Goal: Task Accomplishment & Management: Manage account settings

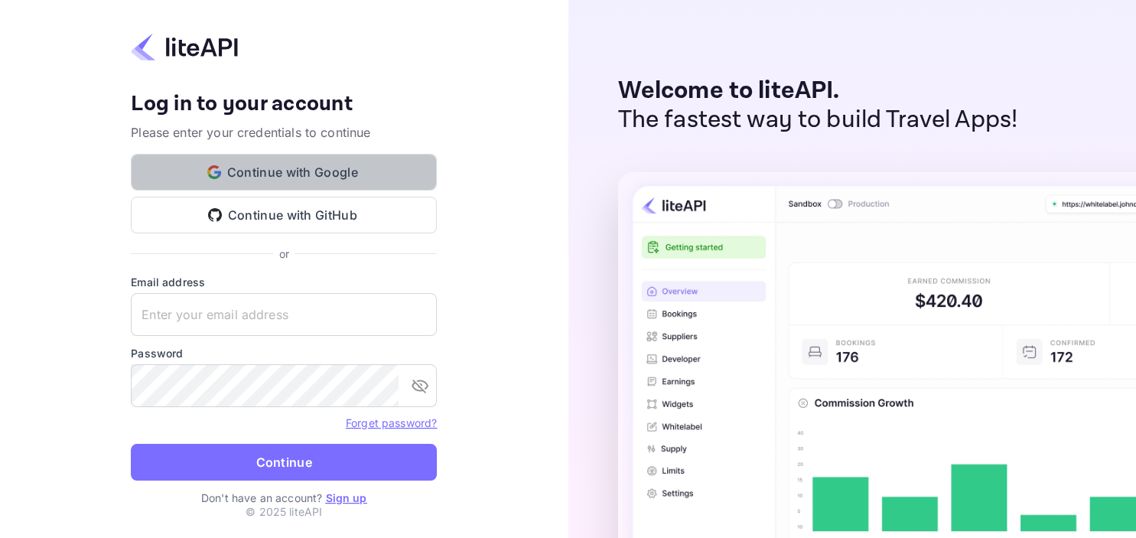
click at [314, 172] on button "Continue with Google" at bounding box center [284, 172] width 306 height 37
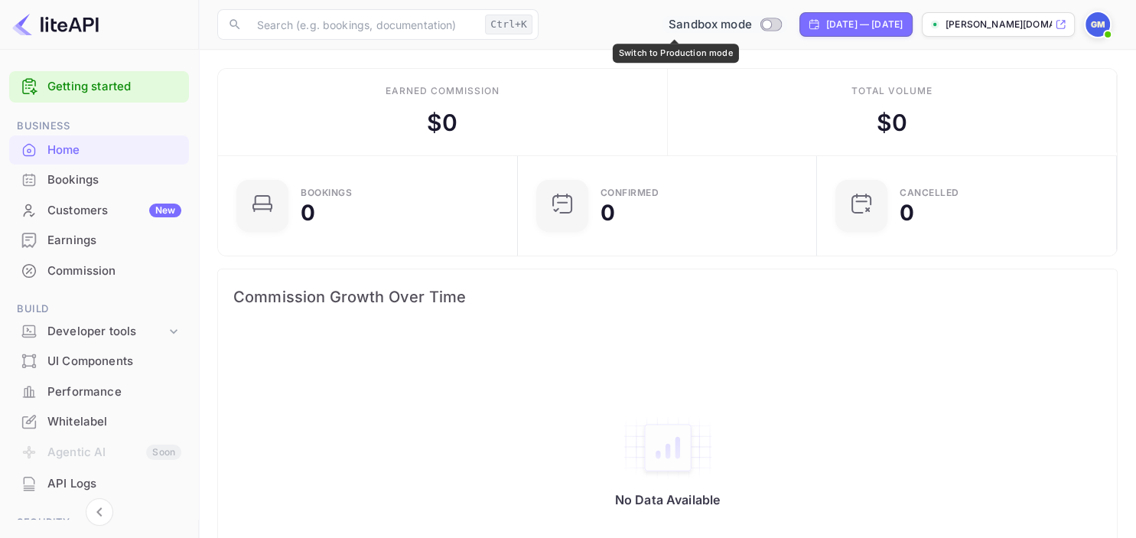
click at [723, 17] on div "Sandbox mode" at bounding box center [725, 25] width 125 height 18
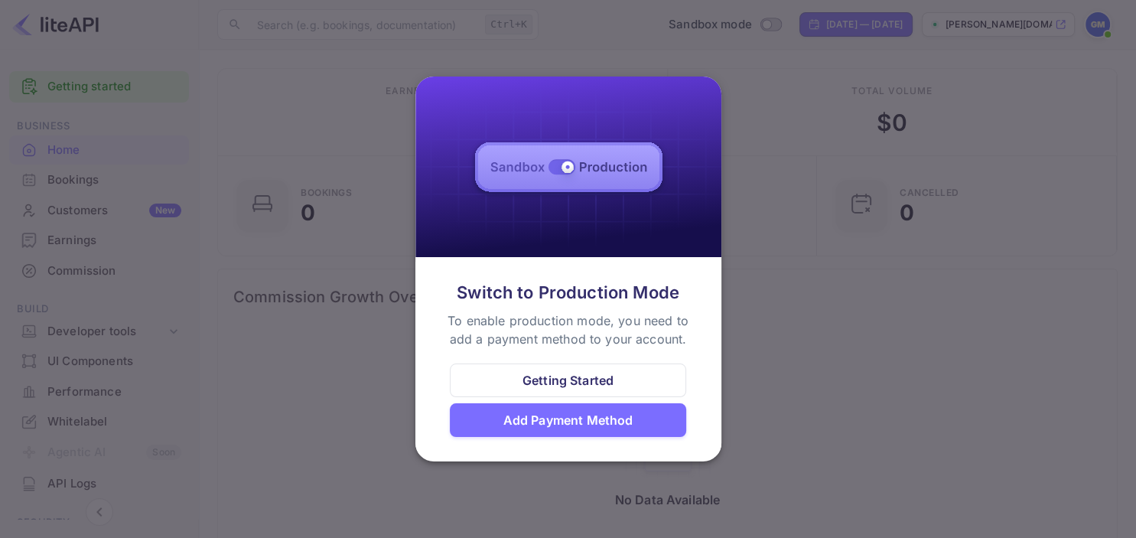
click at [826, 292] on div at bounding box center [568, 269] width 1136 height 538
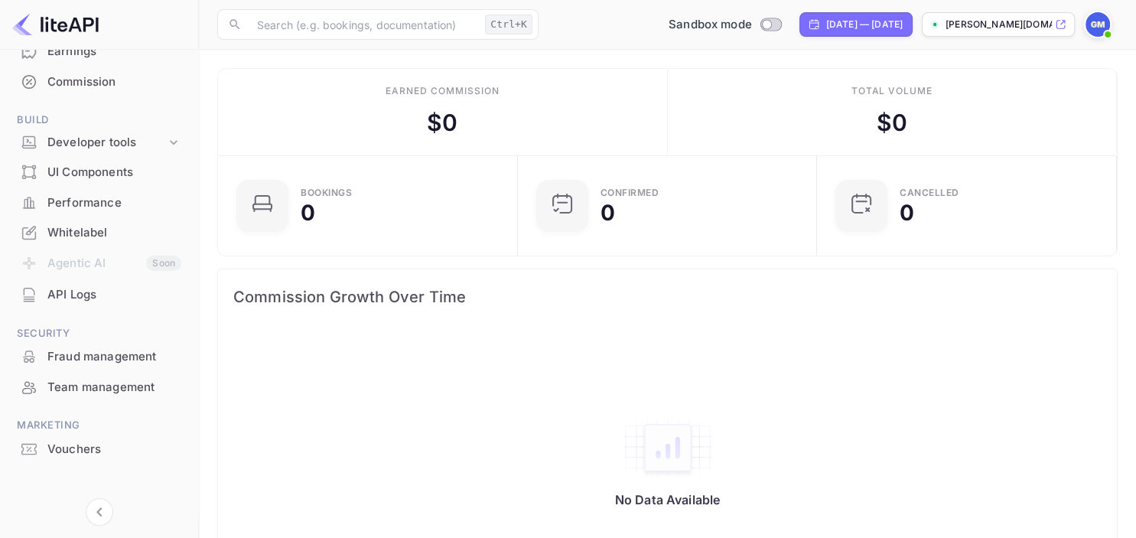
scroll to position [199, 0]
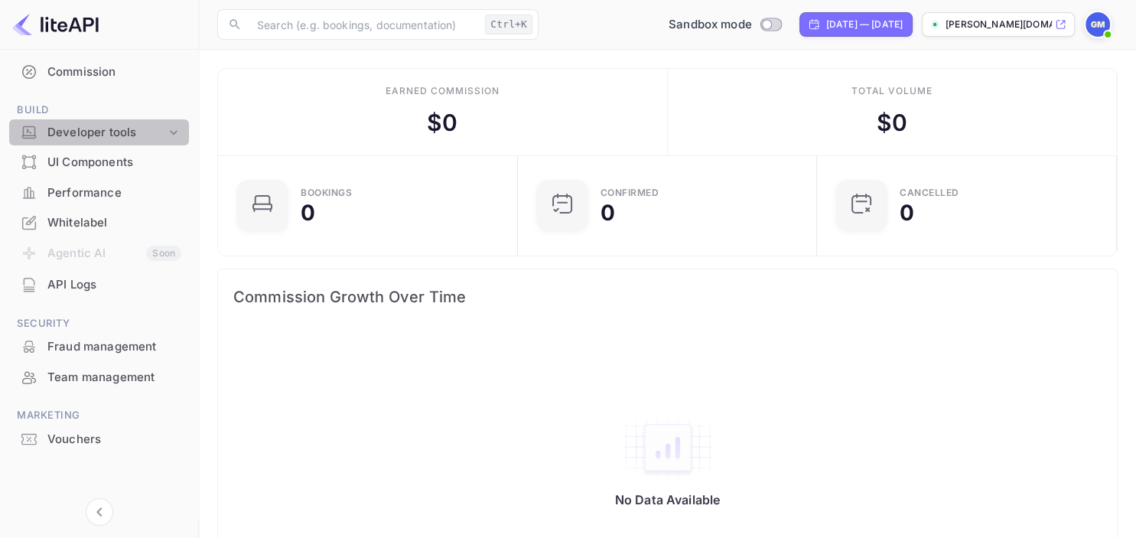
click at [155, 130] on div "Developer tools" at bounding box center [106, 133] width 119 height 18
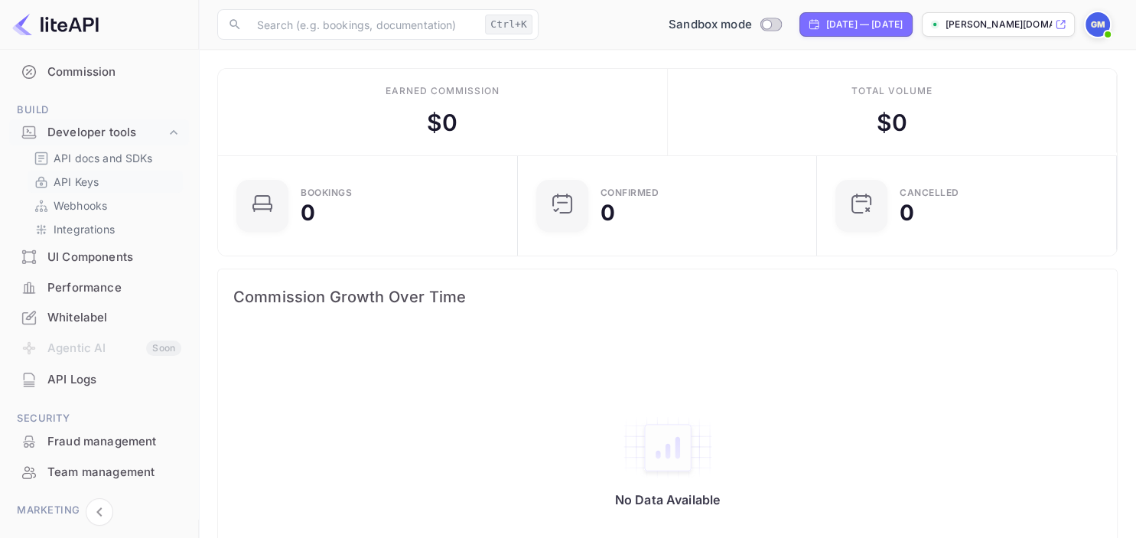
click at [81, 174] on p "API Keys" at bounding box center [76, 182] width 45 height 16
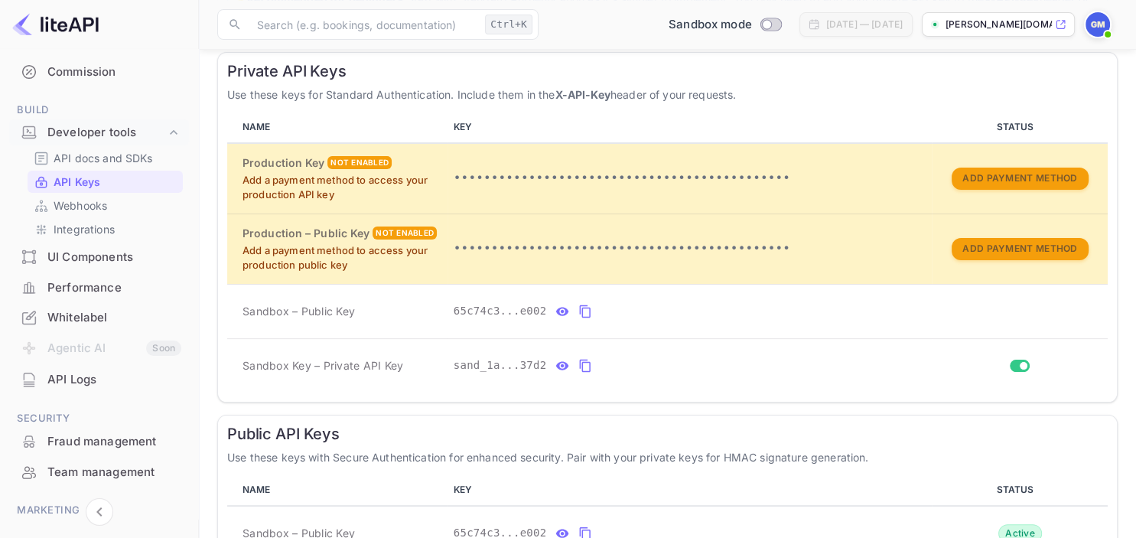
scroll to position [274, 0]
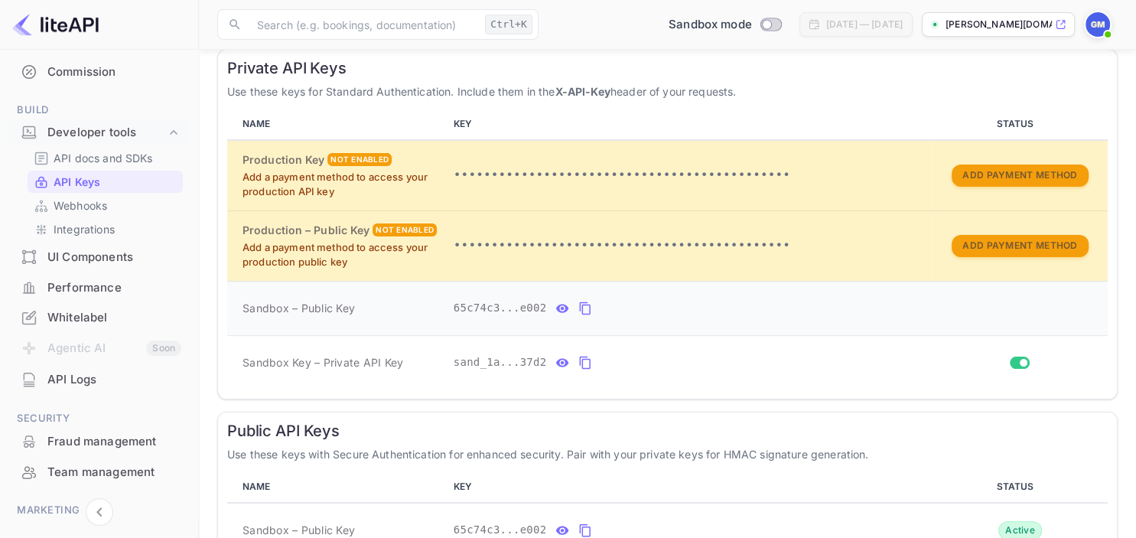
click at [579, 304] on icon "private api keys table" at bounding box center [586, 308] width 14 height 18
click at [583, 305] on icon "private api keys table" at bounding box center [586, 308] width 14 height 18
click at [582, 360] on icon "private api keys table" at bounding box center [585, 363] width 11 height 13
click at [579, 311] on icon "private api keys table" at bounding box center [586, 308] width 14 height 18
